Goal: Task Accomplishment & Management: Complete application form

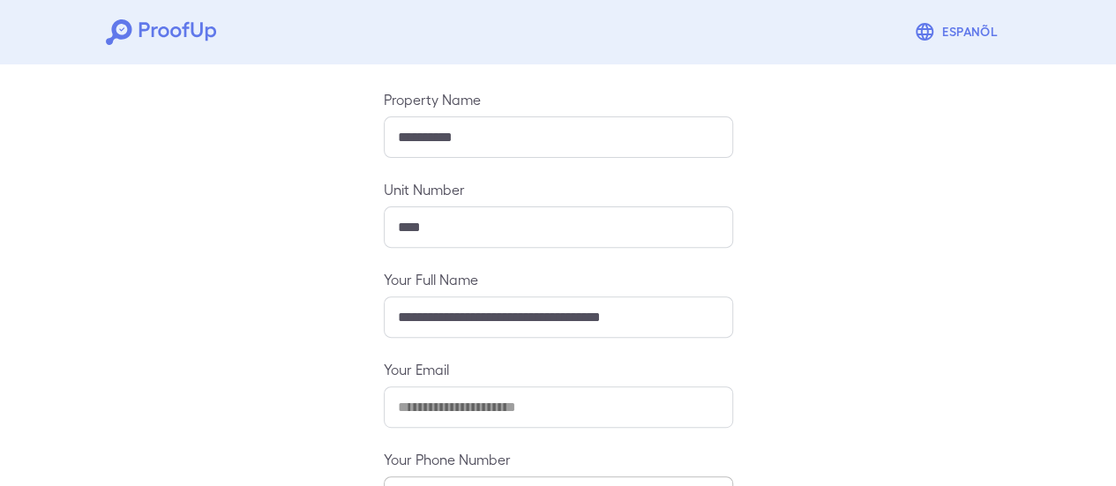
scroll to position [312, 0]
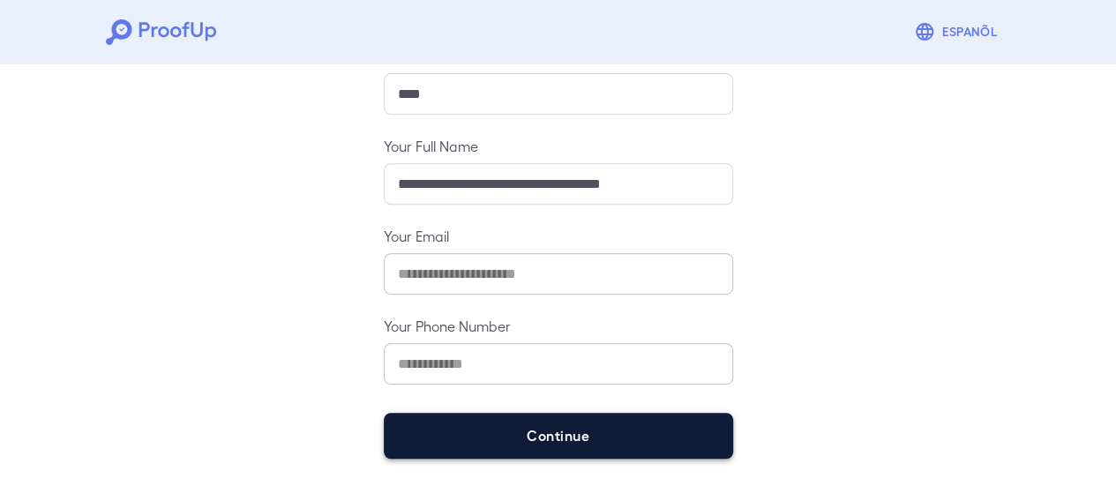
click at [516, 451] on button "Continue" at bounding box center [558, 436] width 349 height 46
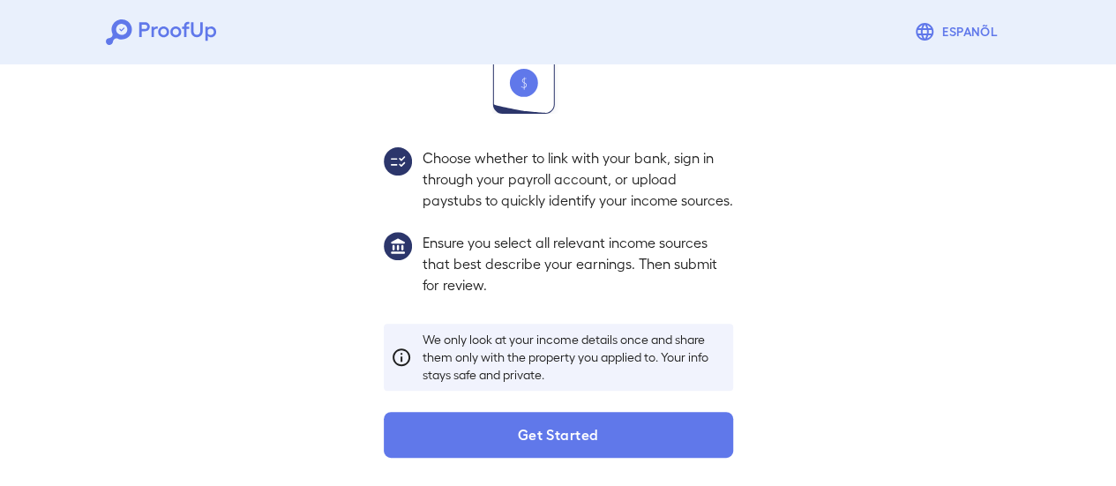
scroll to position [288, 0]
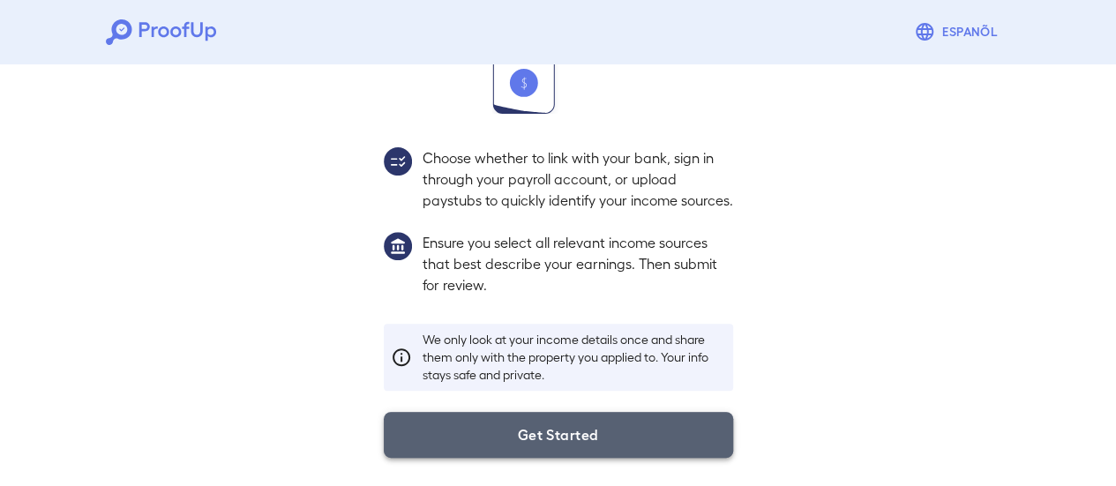
click at [521, 433] on button "Get Started" at bounding box center [558, 435] width 349 height 46
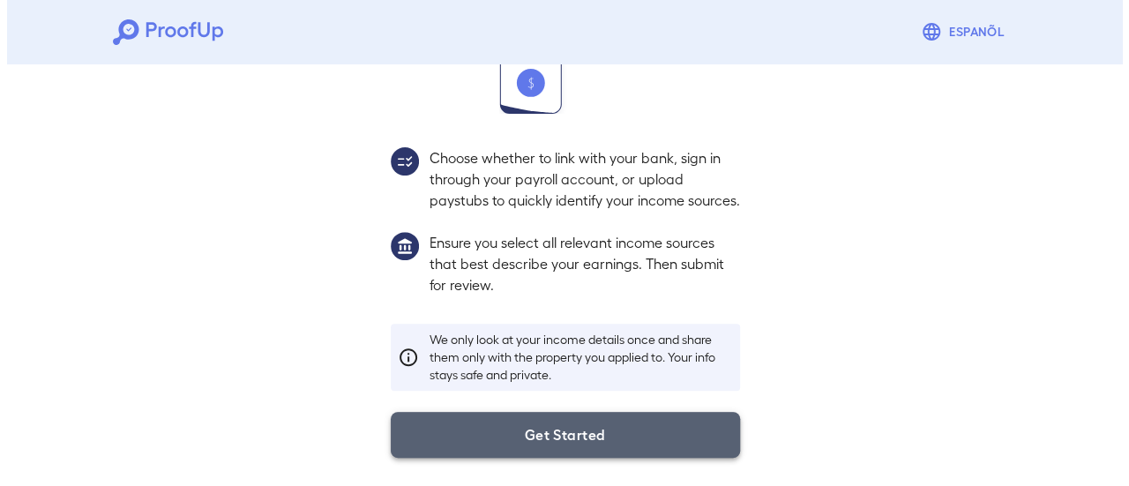
scroll to position [187, 0]
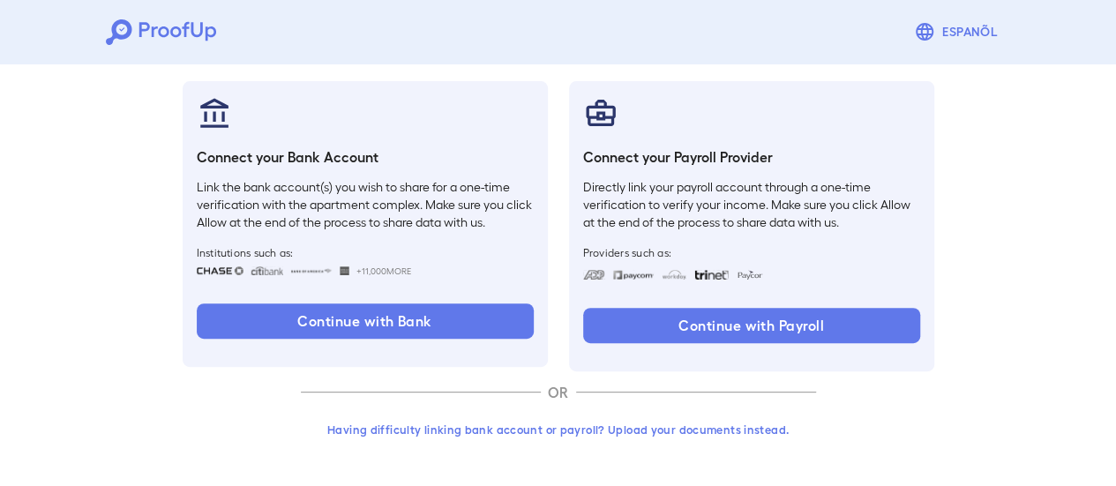
click at [686, 430] on button "Having difficulty linking bank account or payroll? Upload your documents instea…" at bounding box center [558, 430] width 515 height 32
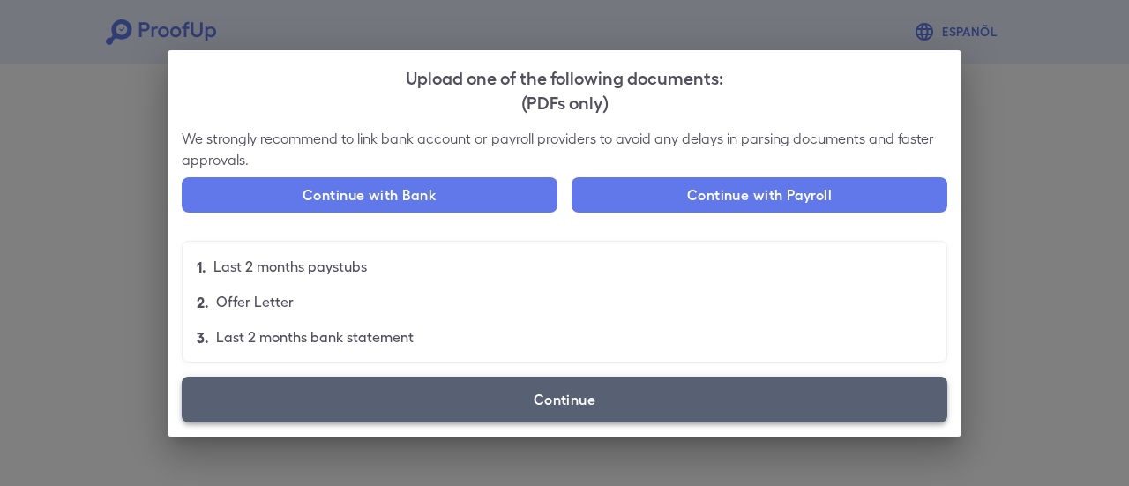
click at [567, 405] on label "Continue" at bounding box center [565, 400] width 766 height 46
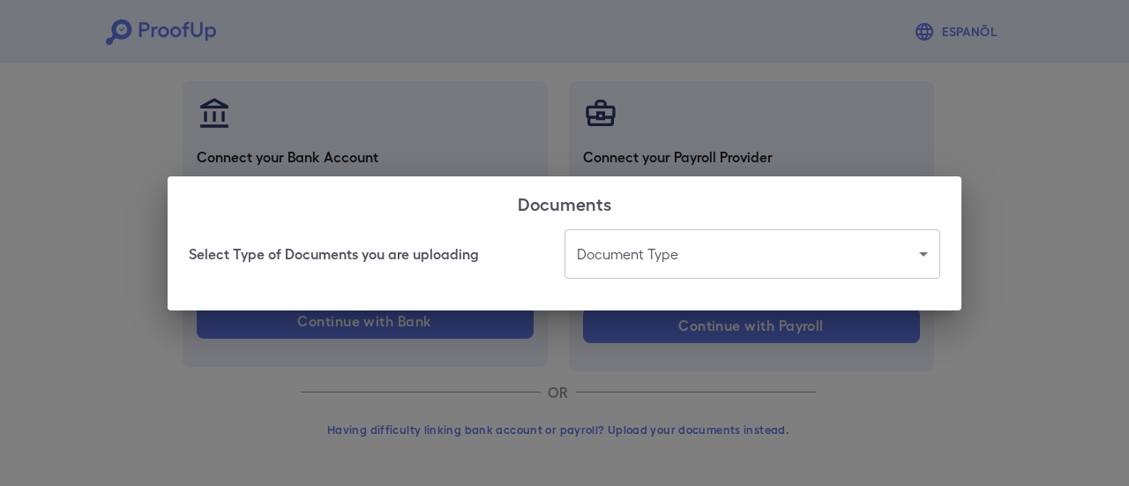
click at [698, 243] on body "Espanõl Go back How Would You Like to Verify Your Income? There are multiple wa…" at bounding box center [564, 150] width 1129 height 674
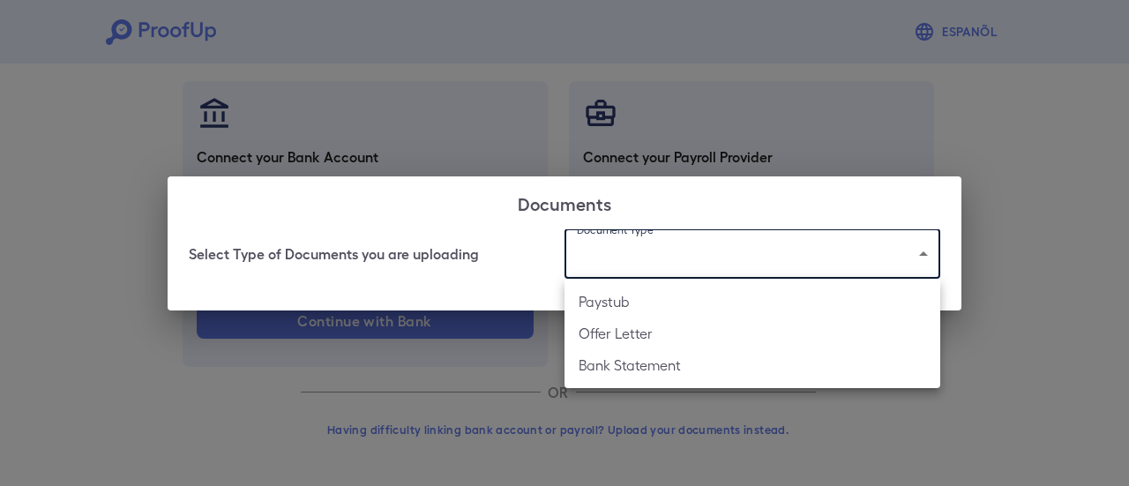
click at [677, 368] on li "Bank Statement" at bounding box center [752, 365] width 376 height 32
type input "**********"
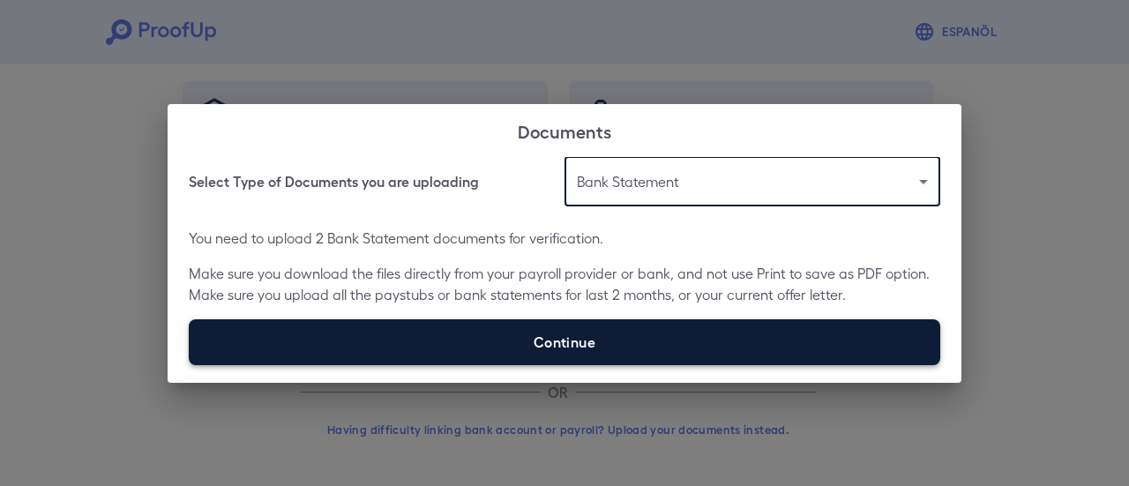
click at [498, 345] on label "Continue" at bounding box center [564, 342] width 751 height 46
click at [190, 364] on input "Continue" at bounding box center [189, 364] width 1 height 1
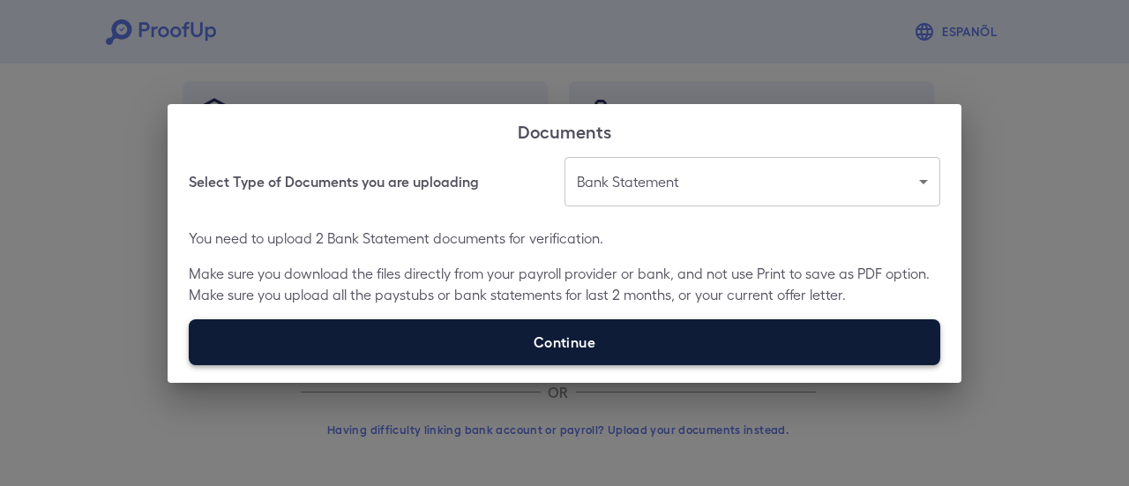
type input "**********"
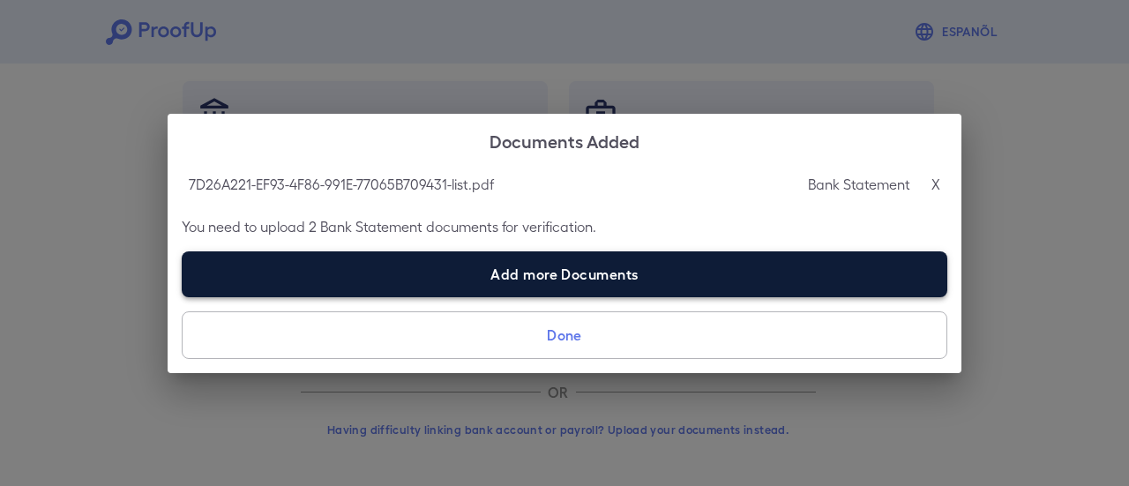
click at [459, 272] on label "Add more Documents" at bounding box center [565, 274] width 766 height 46
click at [183, 296] on input "Add more Documents" at bounding box center [182, 296] width 1 height 1
type input "**********"
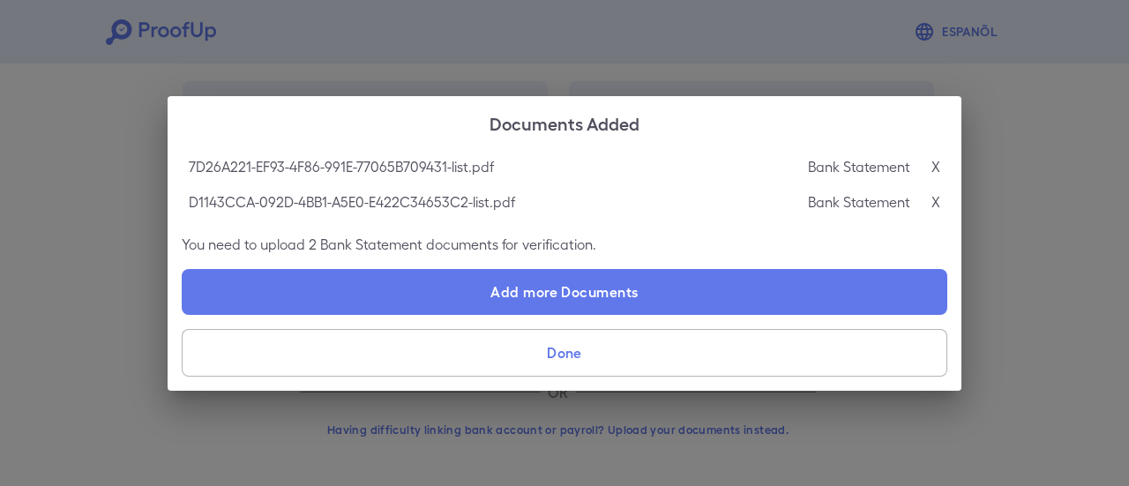
click at [602, 348] on button "Done" at bounding box center [565, 353] width 766 height 48
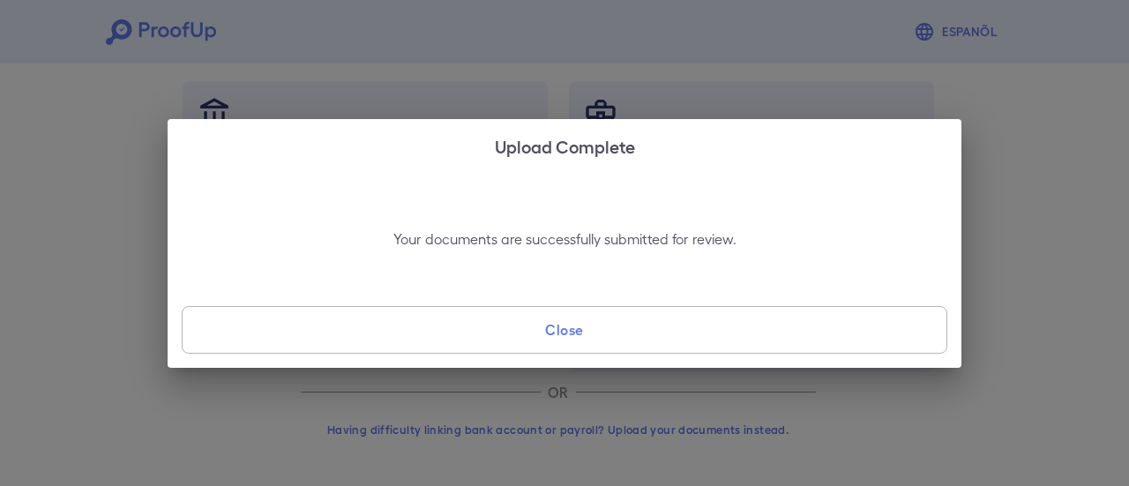
click at [602, 348] on button "Close" at bounding box center [565, 330] width 766 height 48
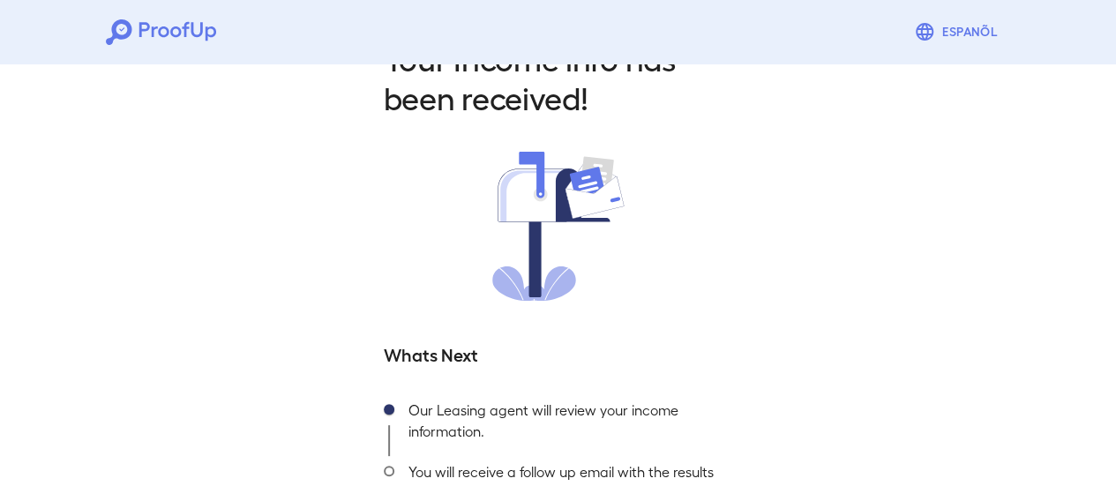
scroll to position [190, 0]
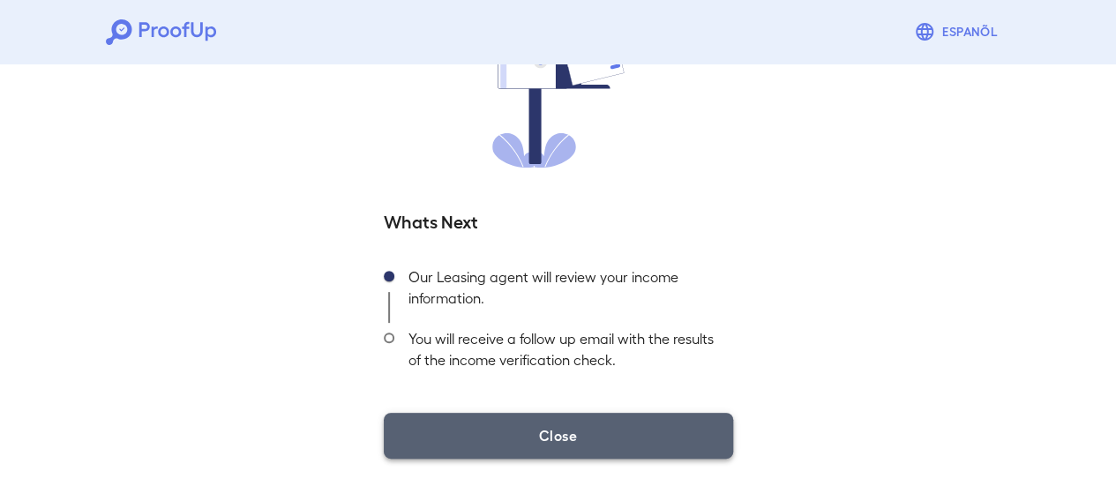
click at [575, 428] on button "Close" at bounding box center [558, 436] width 349 height 46
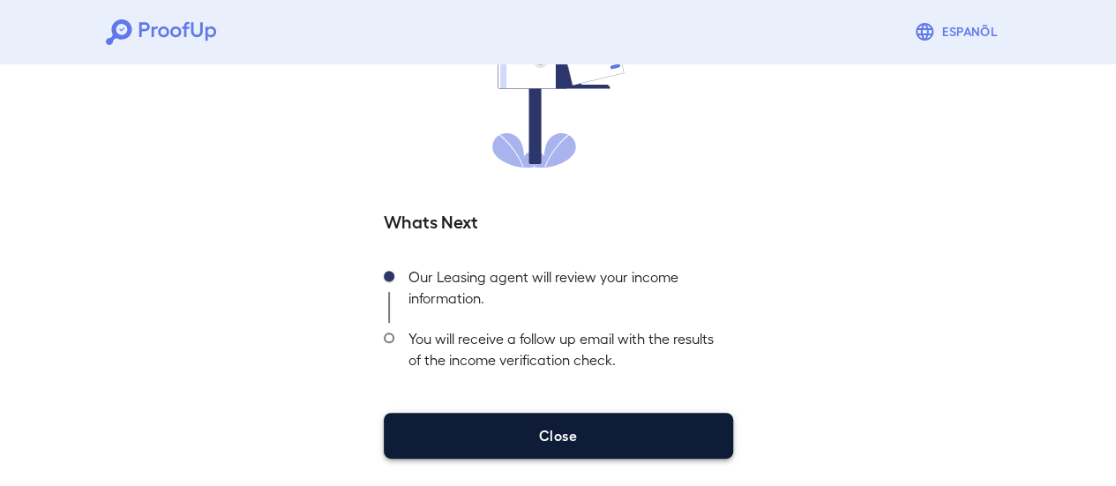
click at [579, 429] on button "Close" at bounding box center [558, 436] width 349 height 46
click at [626, 433] on button "Close" at bounding box center [558, 436] width 349 height 46
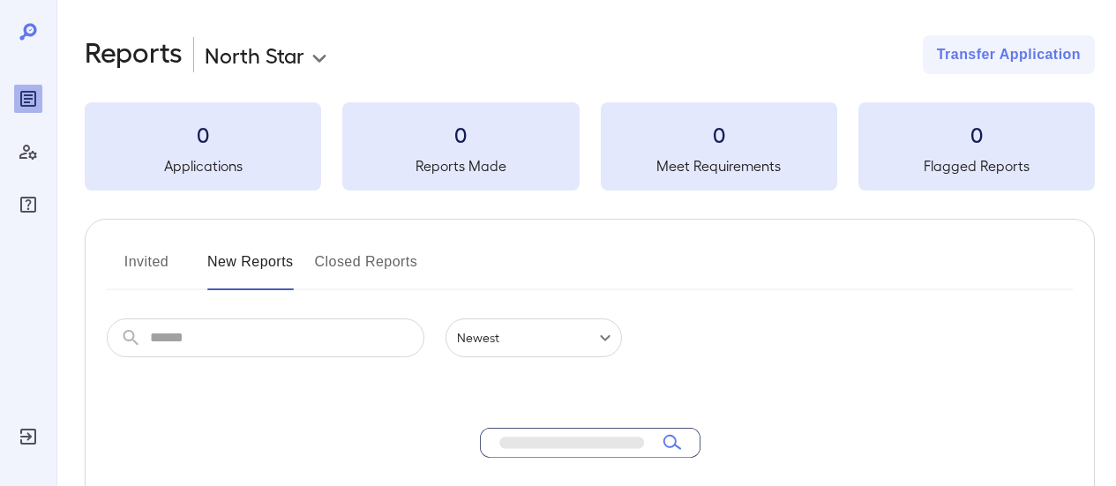
scroll to position [88, 0]
